Goal: Navigation & Orientation: Find specific page/section

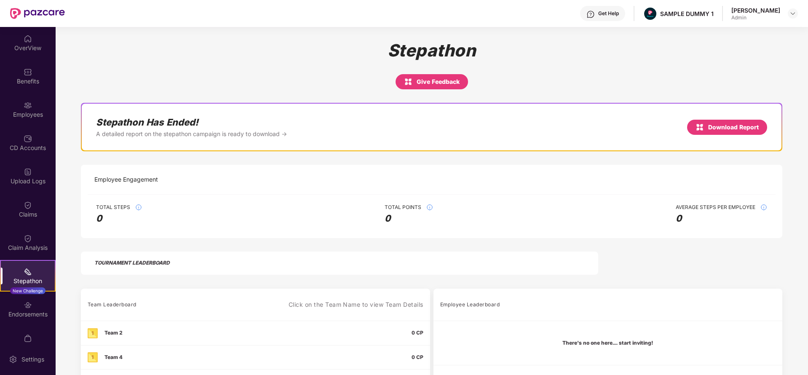
click at [16, 48] on div "OverView" at bounding box center [28, 48] width 56 height 8
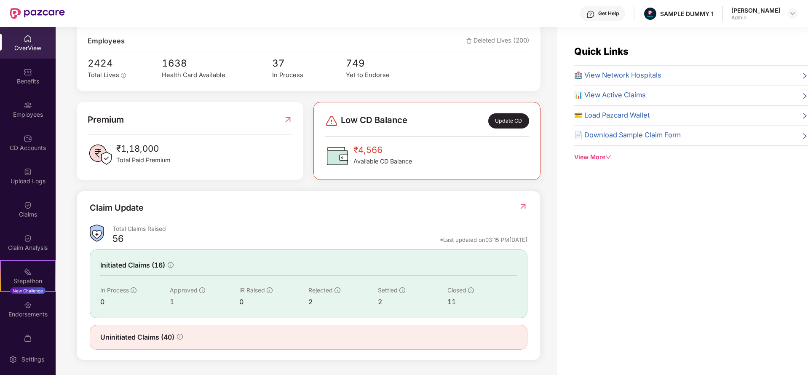
scroll to position [156, 0]
click at [24, 72] on img at bounding box center [28, 72] width 8 height 8
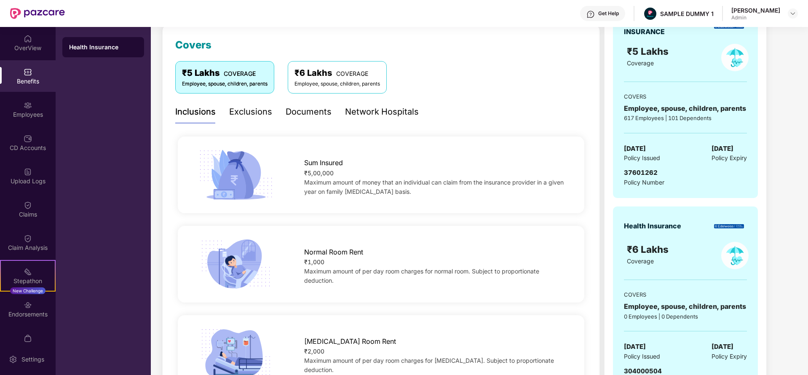
scroll to position [133, 0]
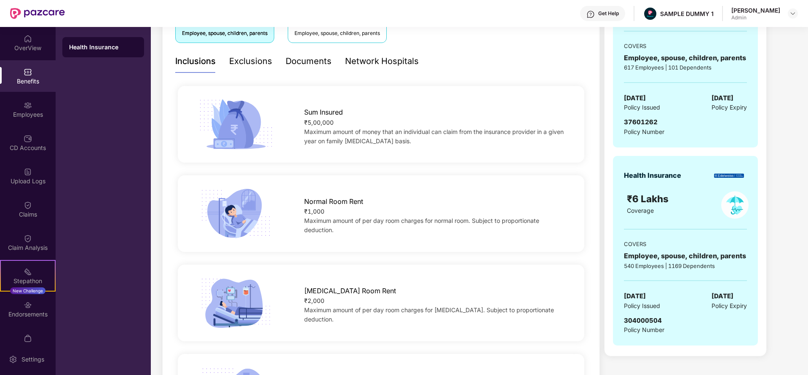
click at [234, 65] on div "Exclusions" at bounding box center [250, 61] width 43 height 13
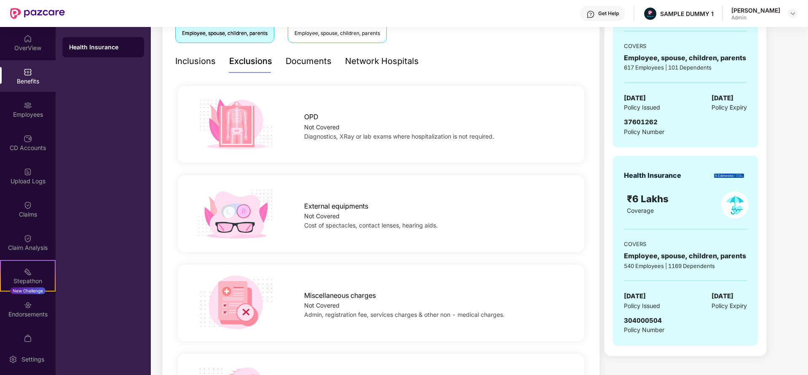
click at [308, 63] on div "Documents" at bounding box center [308, 61] width 46 height 13
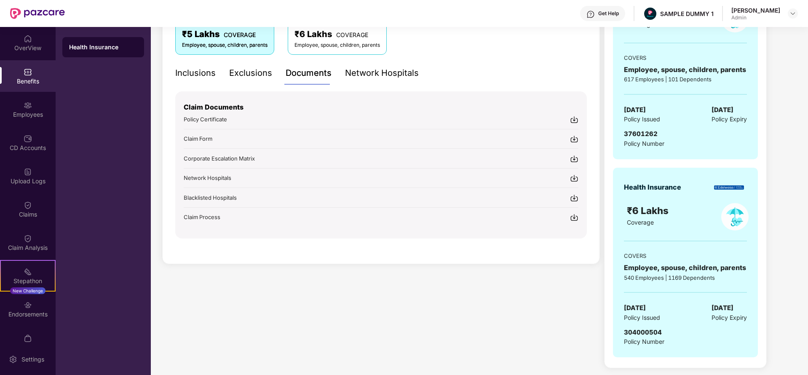
scroll to position [151, 0]
click at [378, 72] on div "Network Hospitals" at bounding box center [382, 73] width 74 height 13
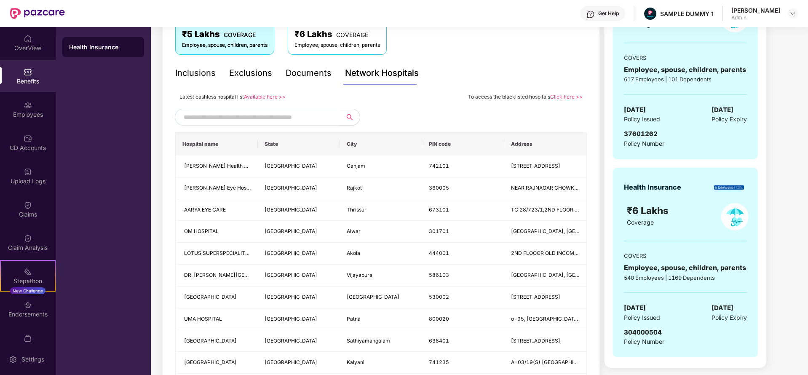
click at [272, 115] on input "text" at bounding box center [256, 117] width 144 height 13
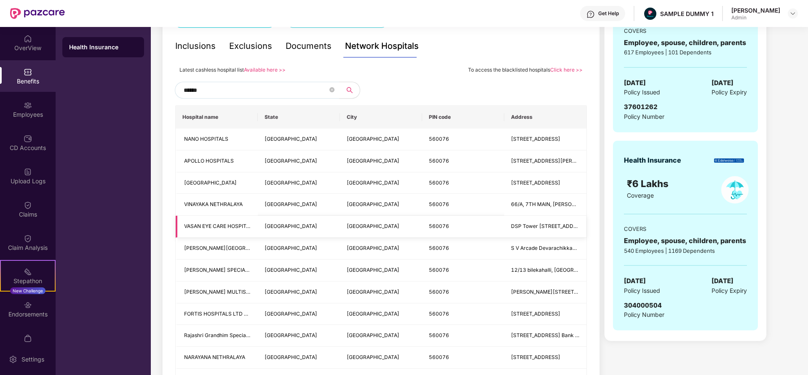
scroll to position [177, 0]
type input "*"
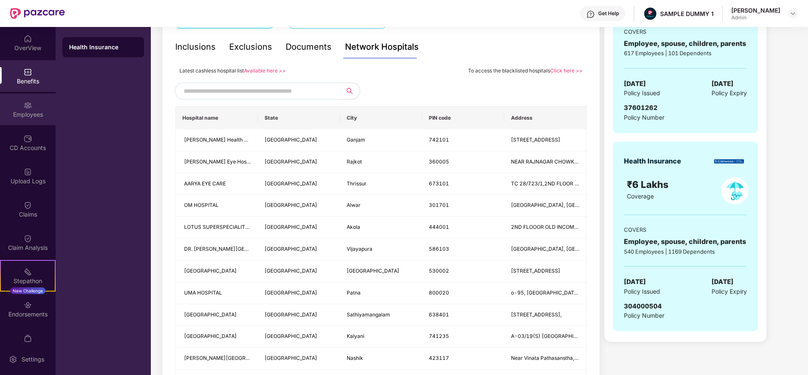
click at [21, 115] on div "Employees" at bounding box center [28, 114] width 56 height 8
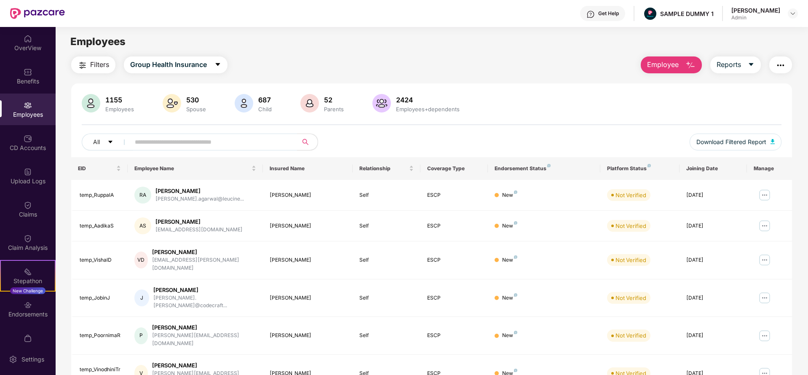
click at [673, 69] on span "Employee" at bounding box center [663, 64] width 32 height 11
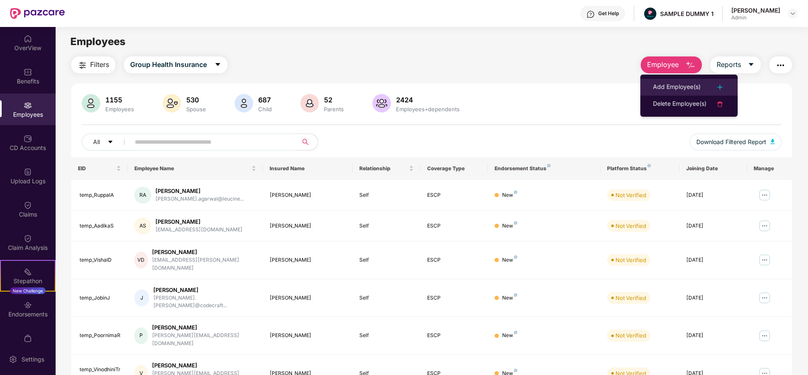
click at [694, 89] on div "Add Employee(s)" at bounding box center [677, 87] width 48 height 10
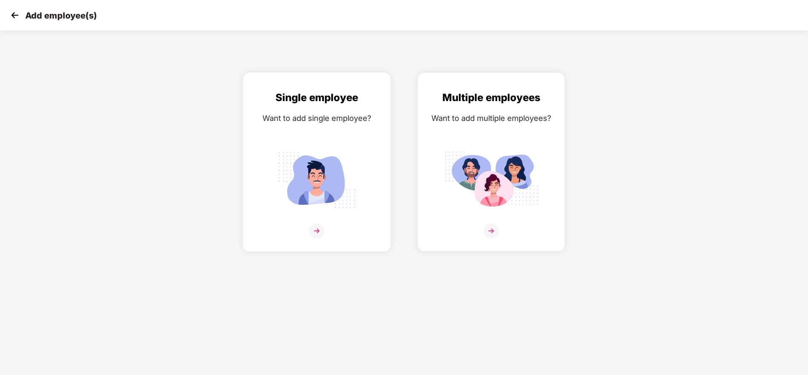
click at [339, 152] on img at bounding box center [316, 180] width 94 height 66
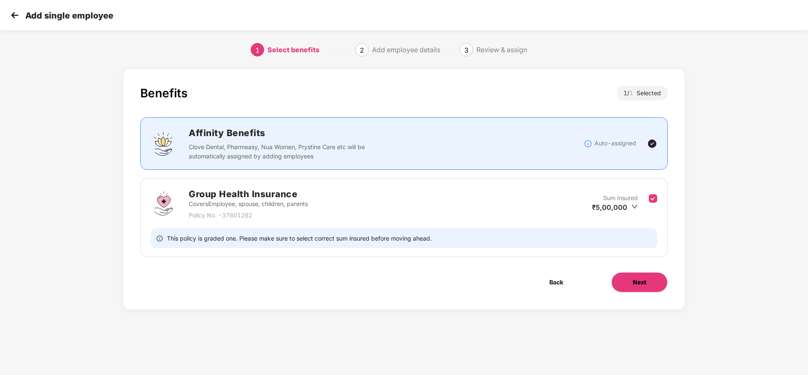
click at [641, 277] on span "Next" at bounding box center [638, 281] width 13 height 9
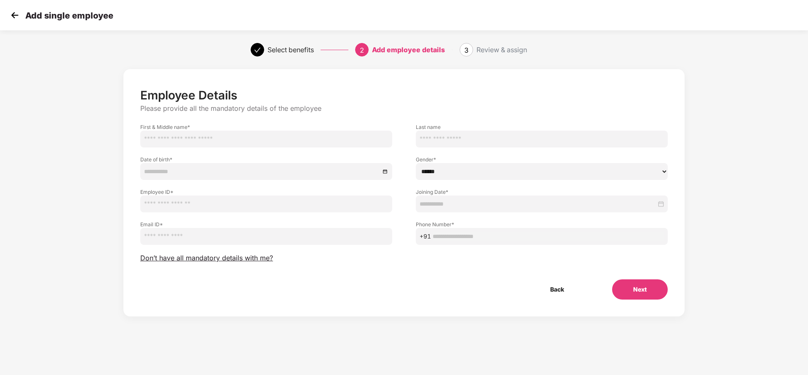
click at [13, 13] on img at bounding box center [14, 15] width 13 height 13
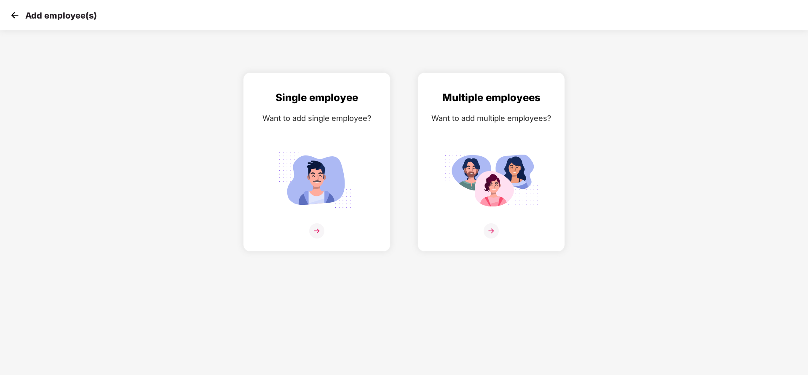
click at [13, 13] on img at bounding box center [14, 15] width 13 height 13
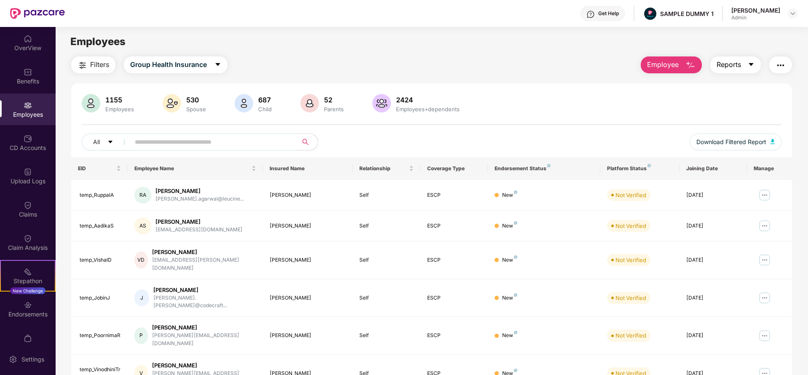
click at [733, 66] on span "Reports" at bounding box center [728, 64] width 24 height 11
click at [585, 104] on div "1155 Employees 530 Spouse 687 Child [DEMOGRAPHIC_DATA] Parents 2424 Employees+d…" at bounding box center [431, 104] width 699 height 20
click at [771, 67] on button "button" at bounding box center [780, 64] width 23 height 17
click at [565, 71] on div "Filters Group Health Insurance Employee Reports" at bounding box center [431, 64] width 720 height 17
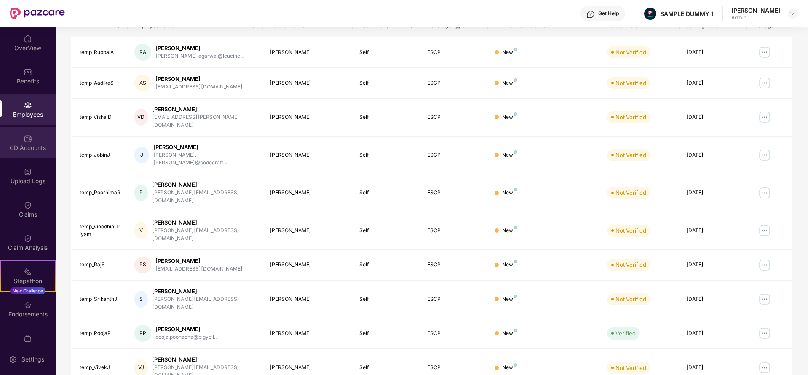
click at [29, 146] on div "CD Accounts" at bounding box center [28, 148] width 56 height 8
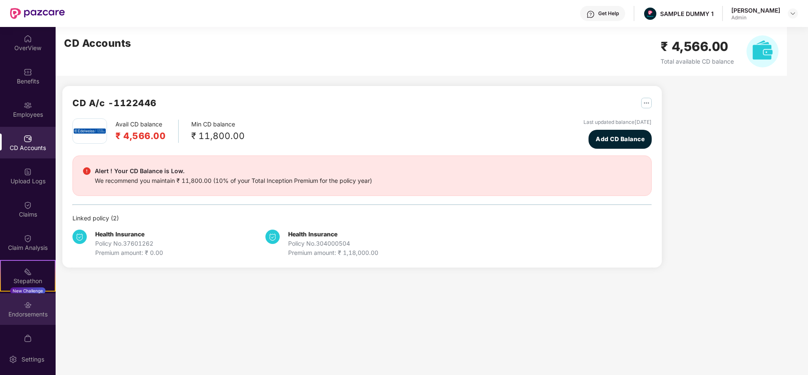
click at [25, 316] on div "Endorsements" at bounding box center [28, 314] width 56 height 8
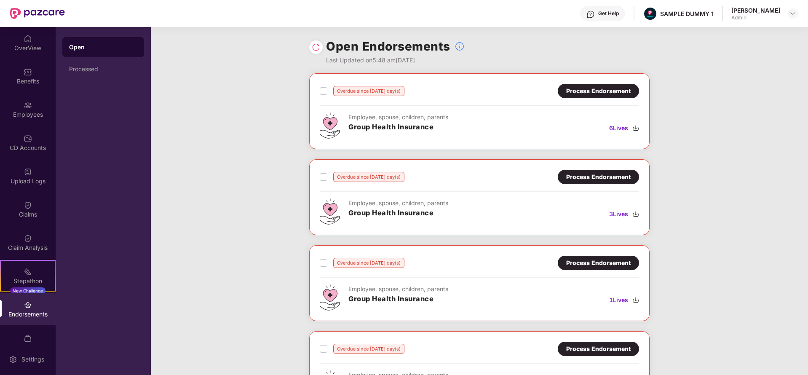
click at [610, 94] on div "Process Endorsement" at bounding box center [598, 90] width 64 height 9
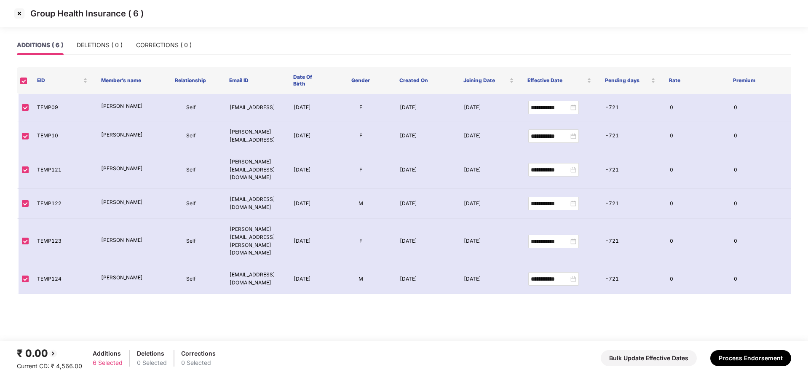
click at [17, 16] on img at bounding box center [19, 13] width 13 height 13
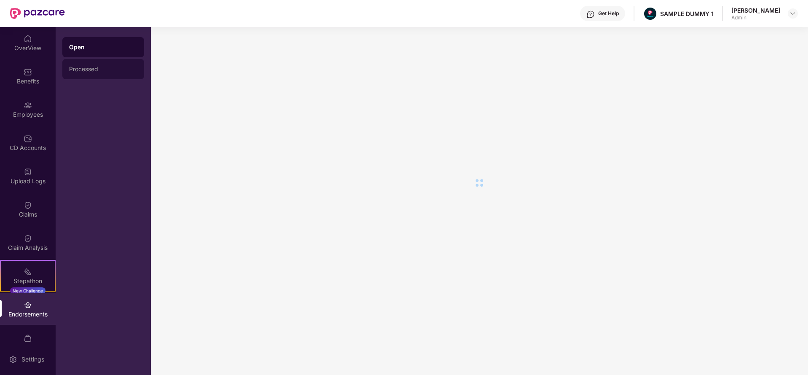
click at [128, 70] on div "Processed" at bounding box center [103, 69] width 68 height 7
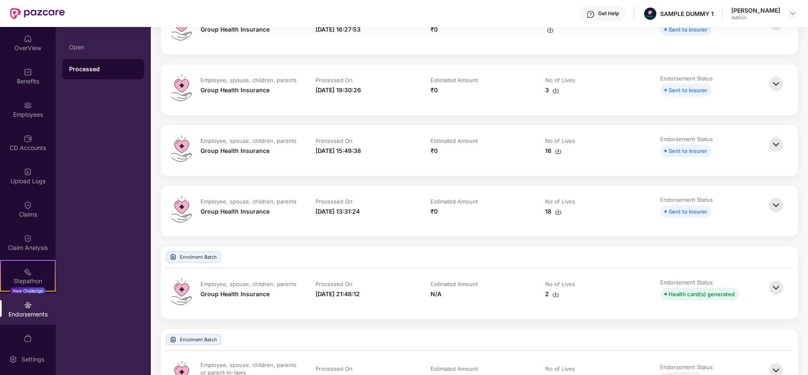
scroll to position [226, 0]
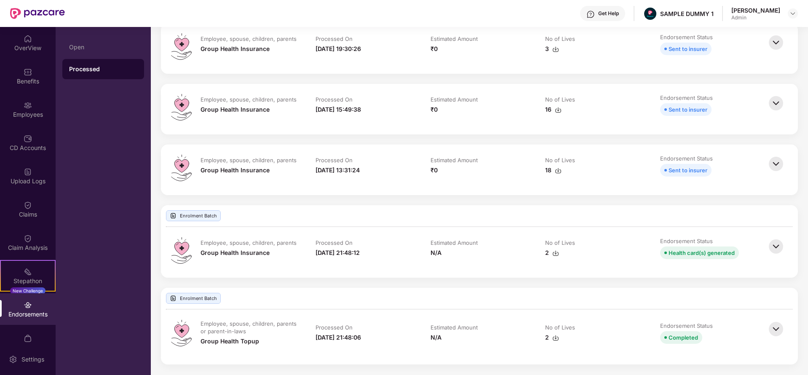
click at [775, 165] on img at bounding box center [775, 164] width 19 height 19
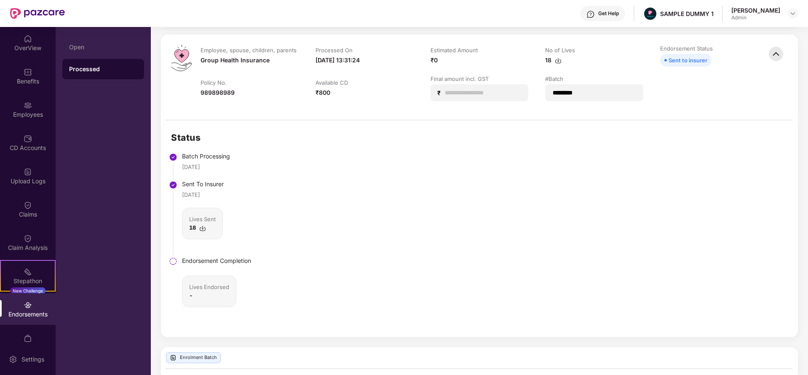
scroll to position [477, 0]
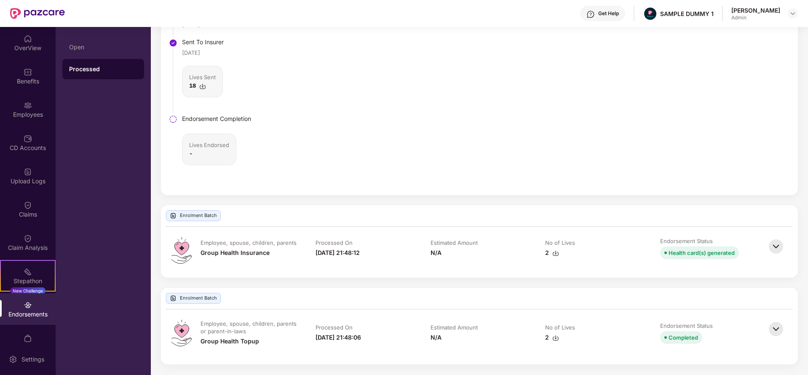
click at [779, 246] on img at bounding box center [775, 246] width 19 height 19
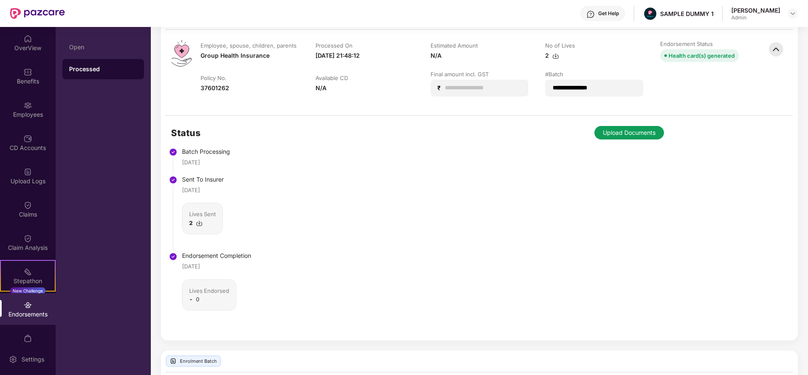
scroll to position [737, 0]
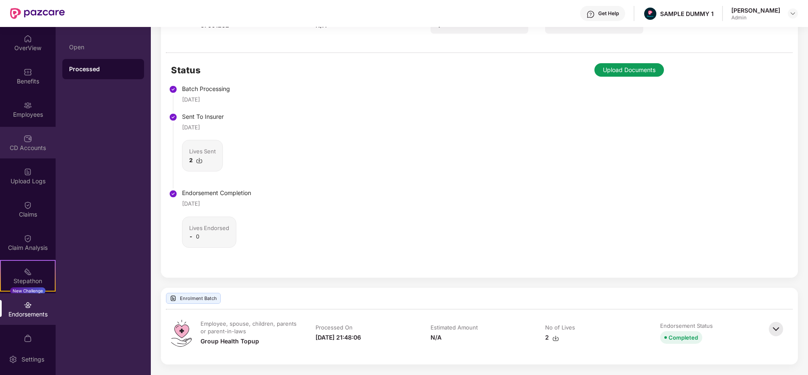
click at [32, 147] on div "CD Accounts" at bounding box center [28, 148] width 56 height 8
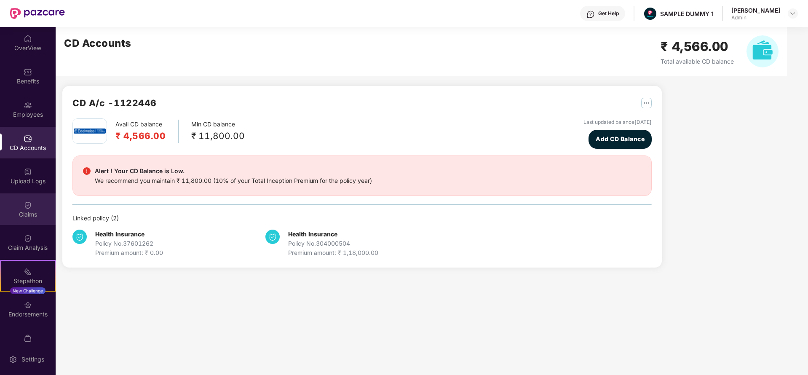
click at [26, 207] on img at bounding box center [28, 205] width 8 height 8
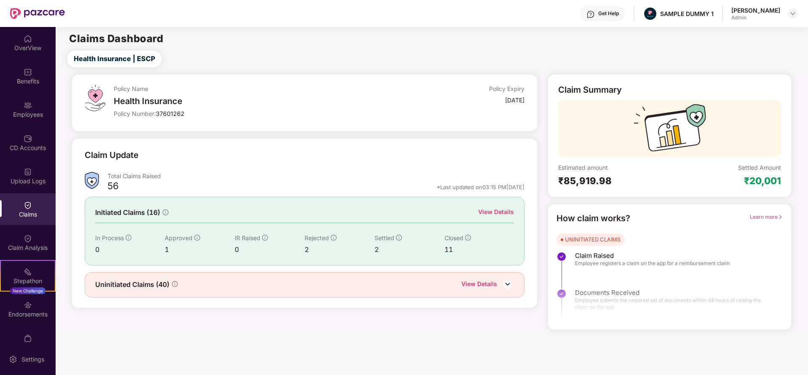
click at [502, 215] on div "View Details" at bounding box center [496, 211] width 36 height 9
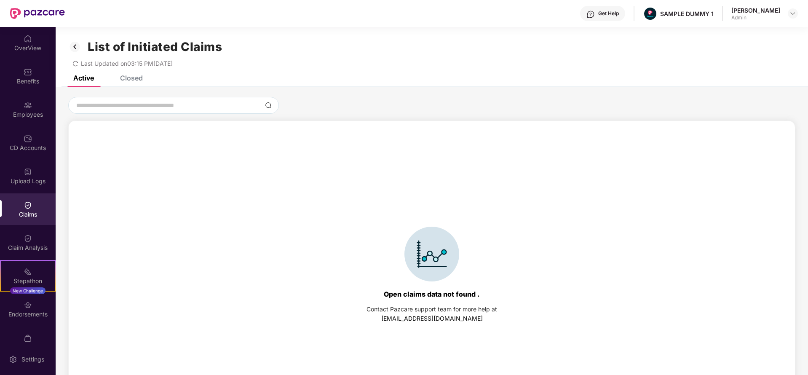
click at [134, 81] on div "Closed" at bounding box center [131, 78] width 23 height 8
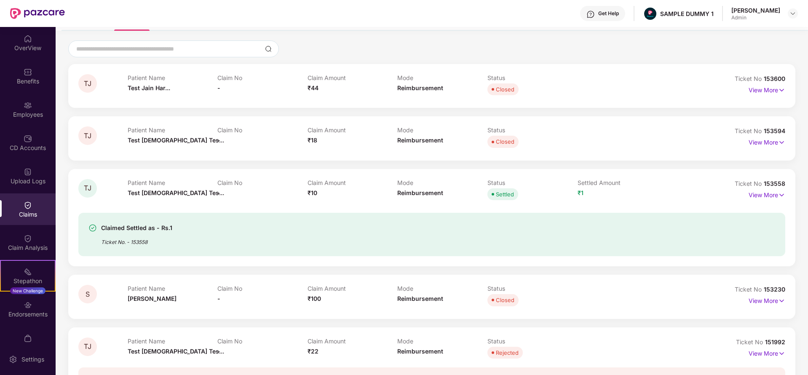
scroll to position [40, 0]
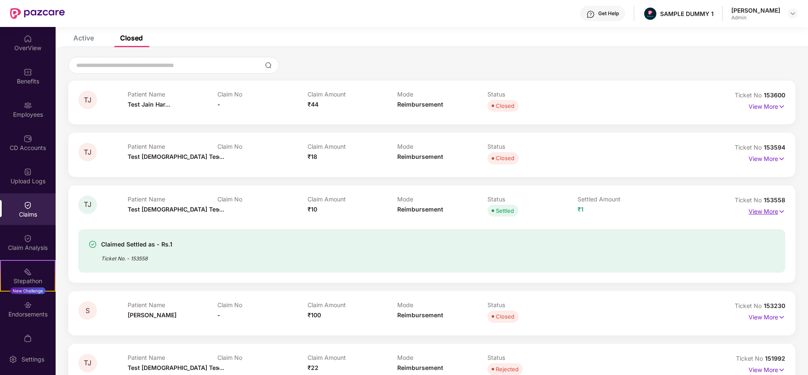
click at [770, 210] on p "View More" at bounding box center [766, 210] width 37 height 11
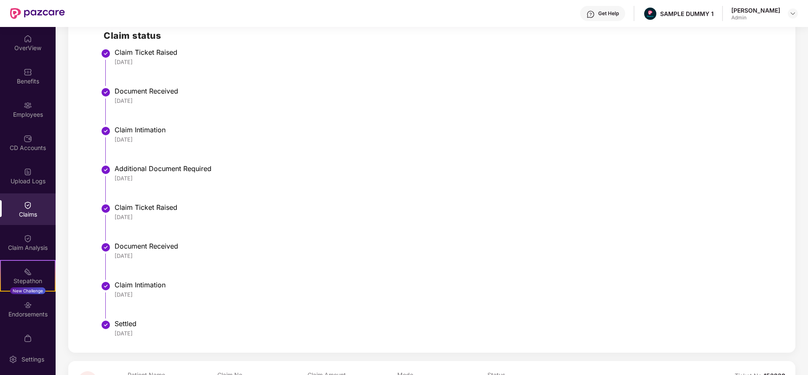
scroll to position [340, 0]
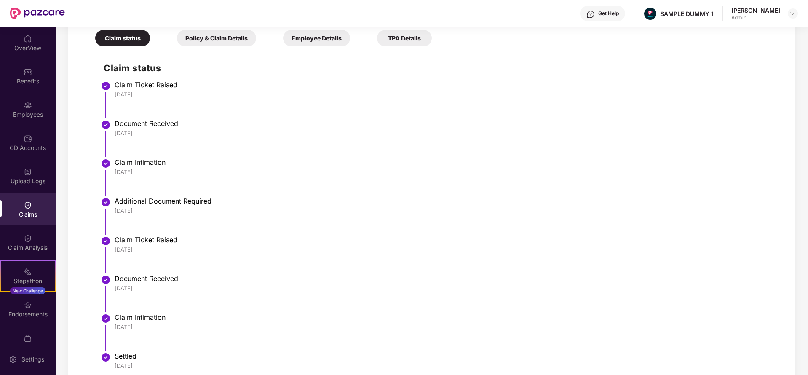
click at [215, 36] on div "Policy & Claim Details" at bounding box center [216, 38] width 79 height 16
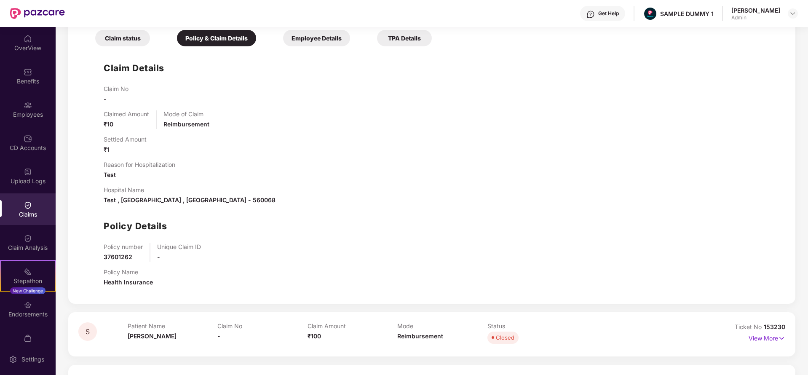
click at [300, 42] on div "Employee Details" at bounding box center [316, 38] width 67 height 16
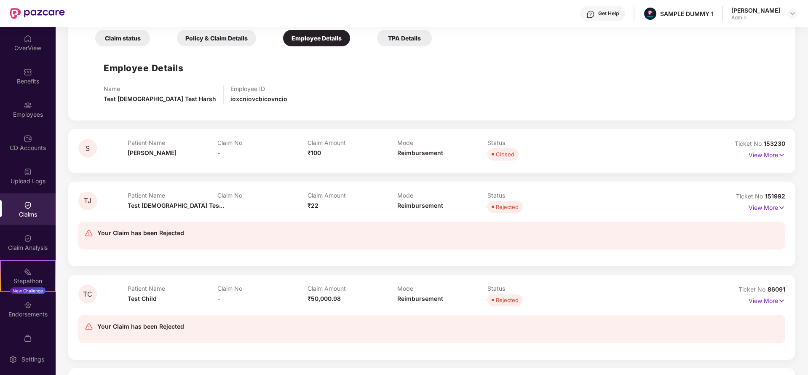
click at [412, 34] on div "TPA Details" at bounding box center [404, 38] width 55 height 16
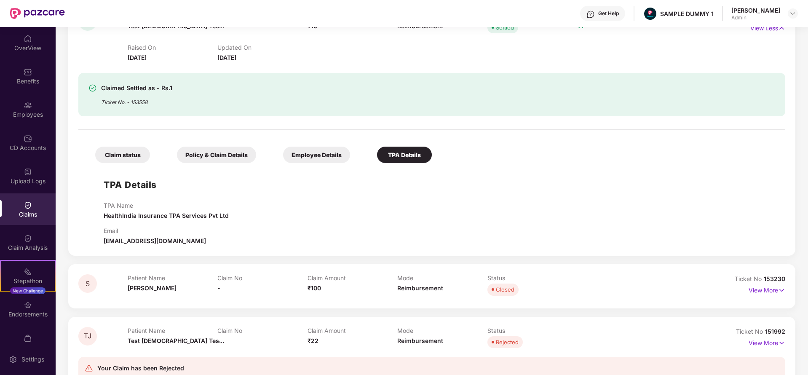
scroll to position [0, 0]
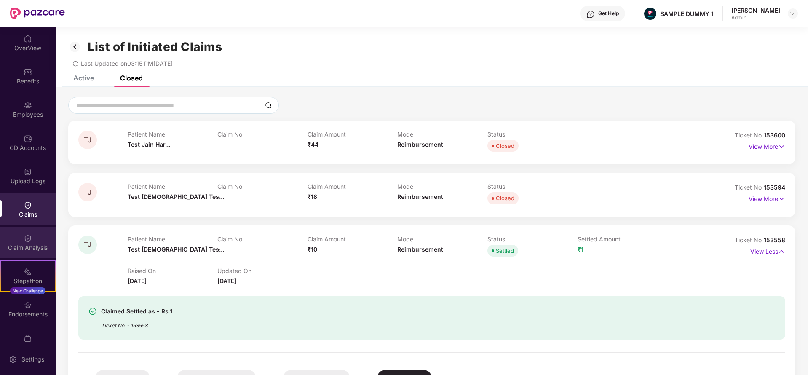
click at [24, 234] on img at bounding box center [28, 238] width 8 height 8
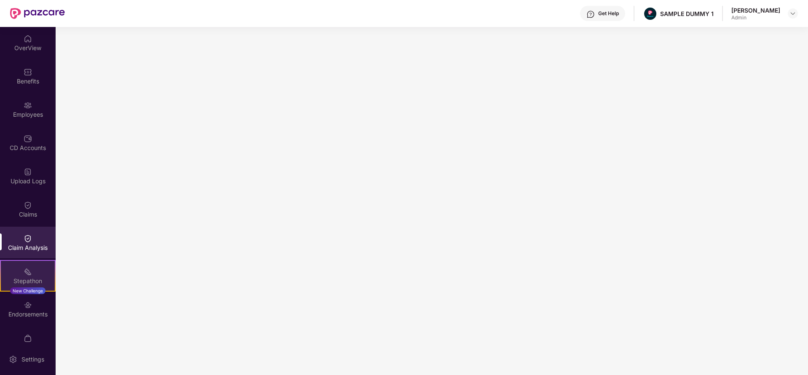
click at [21, 274] on div "Stepathon New Challenge" at bounding box center [28, 276] width 56 height 32
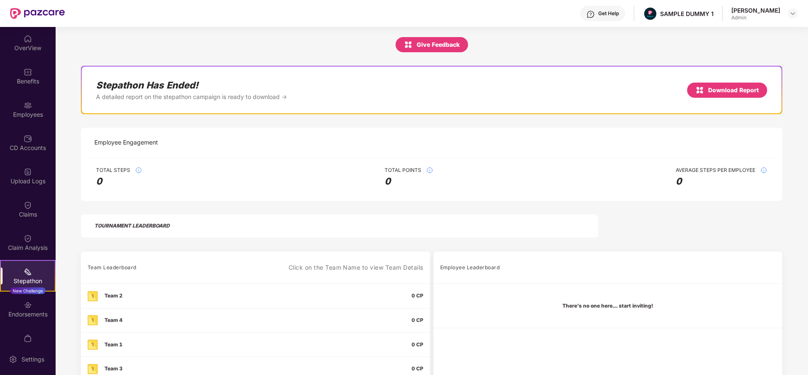
scroll to position [30, 0]
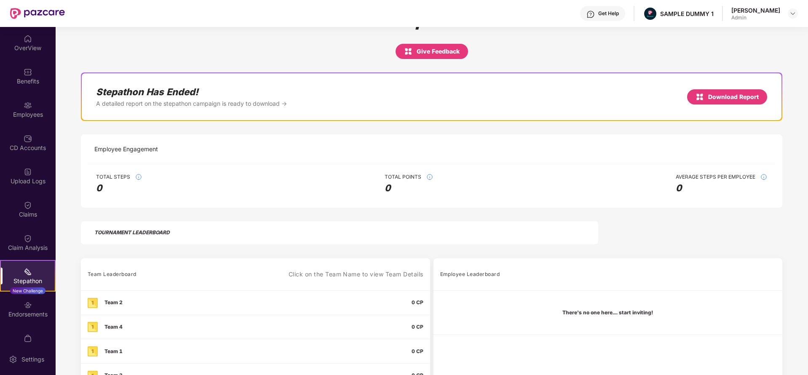
click at [602, 10] on div "Get Help" at bounding box center [602, 13] width 45 height 15
click at [493, 61] on div "Stepathon Give Feedback Stepathon Has Ended! A detailed report on the stepathon…" at bounding box center [432, 226] width 752 height 459
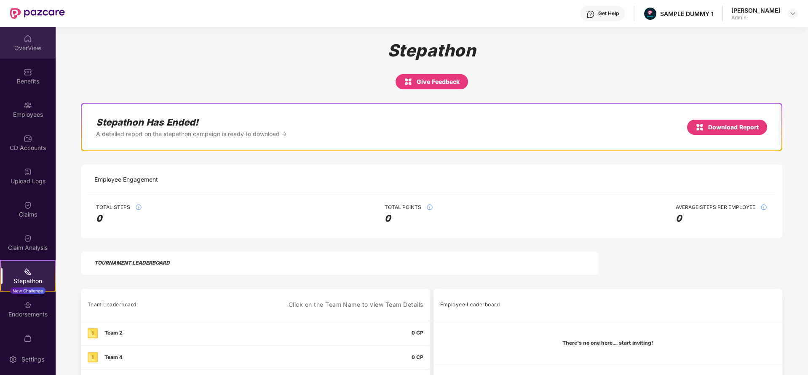
click at [26, 29] on div "OverView" at bounding box center [28, 43] width 56 height 32
